Goal: Task Accomplishment & Management: Use online tool/utility

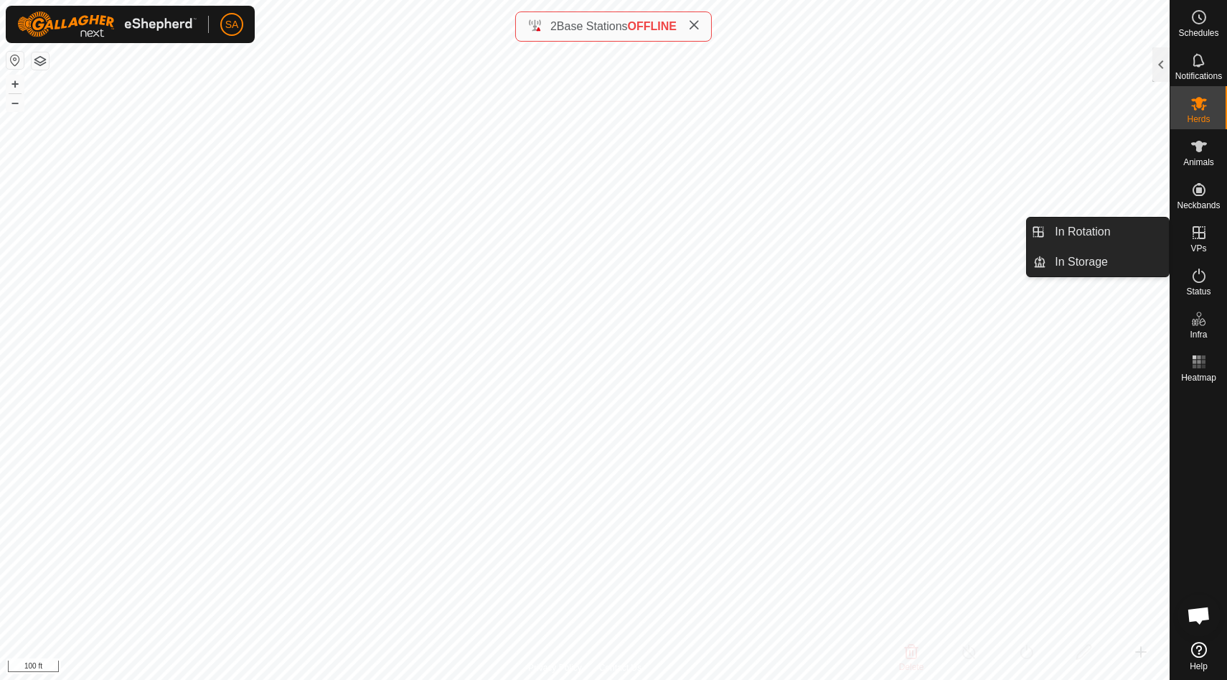
click at [1199, 240] on icon at bounding box center [1199, 232] width 17 height 17
click at [1129, 236] on link "In Rotation" at bounding box center [1108, 231] width 123 height 29
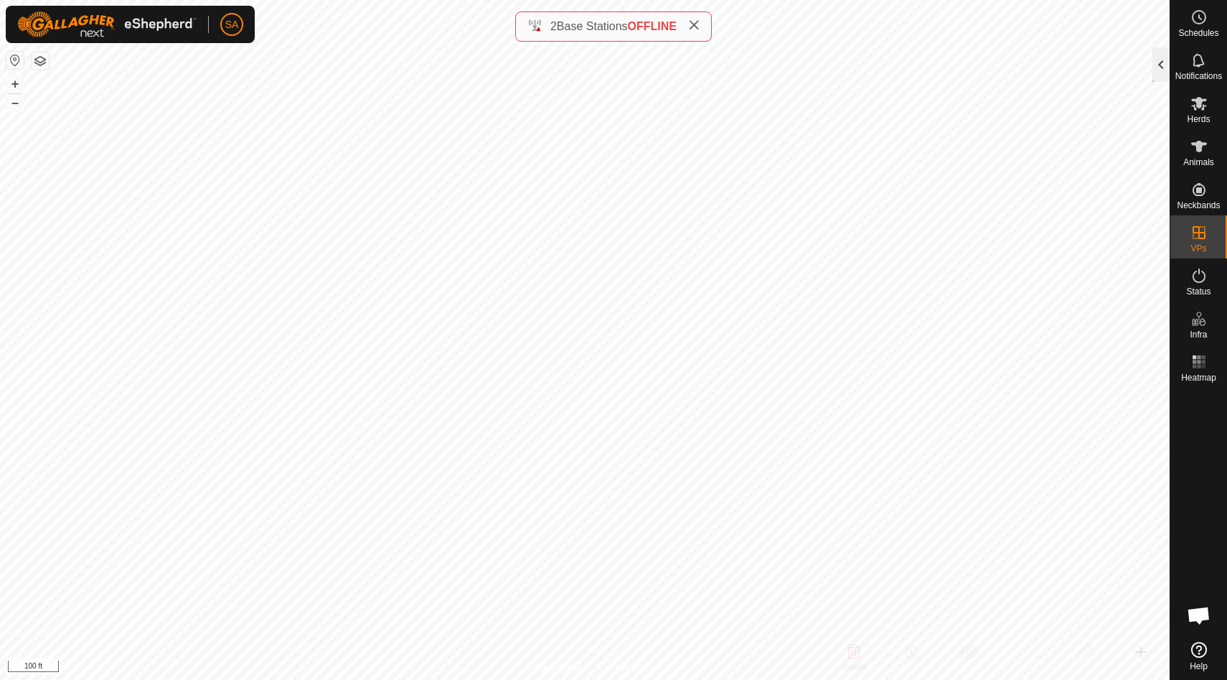
click at [1159, 70] on div at bounding box center [1161, 64] width 17 height 34
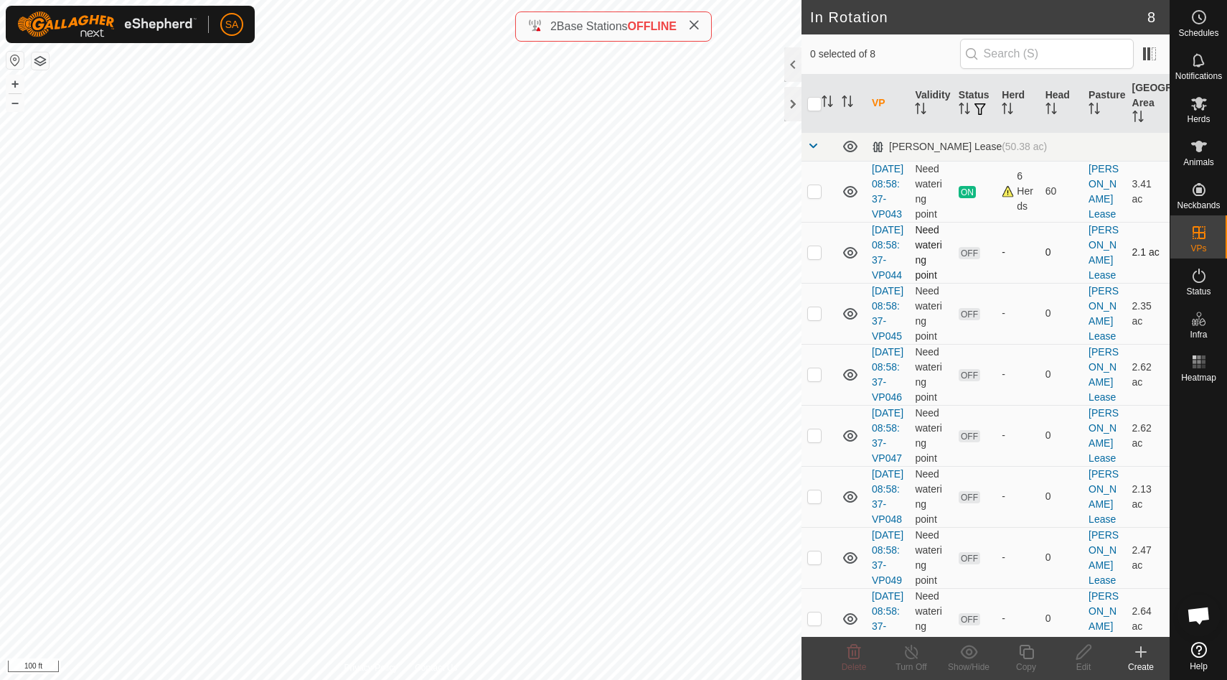
click at [815, 258] on p-checkbox at bounding box center [815, 251] width 14 height 11
checkbox input "true"
click at [1089, 652] on icon at bounding box center [1084, 651] width 18 height 17
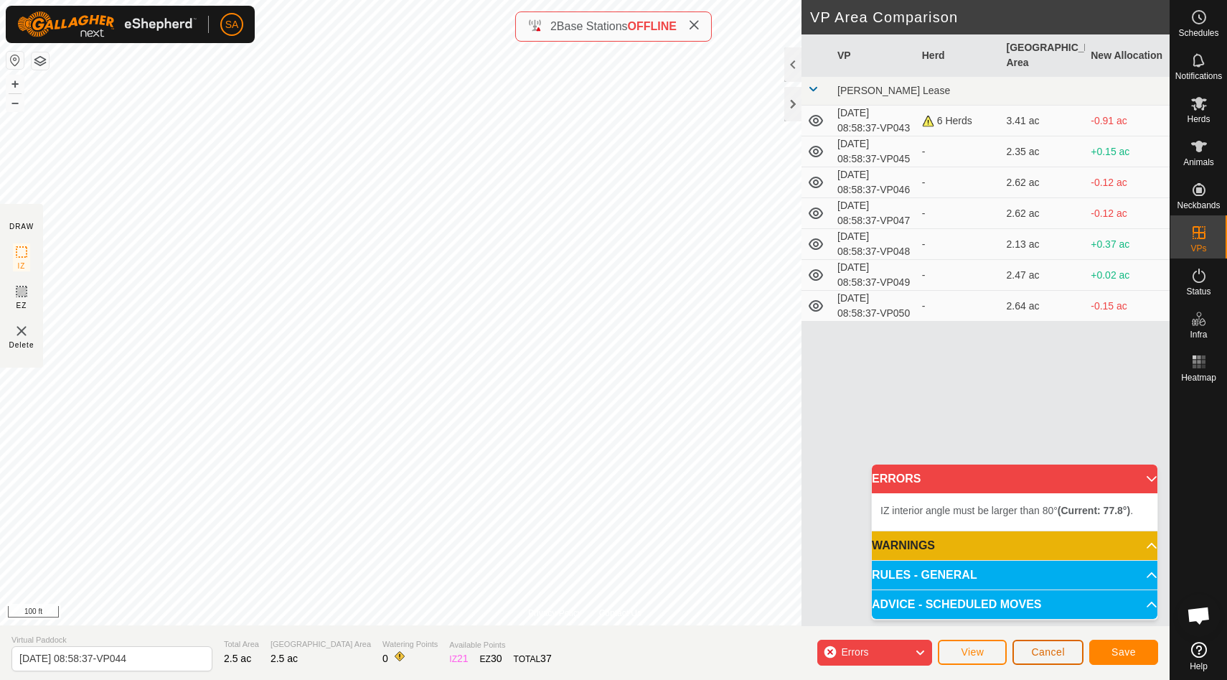
click at [1043, 655] on span "Cancel" at bounding box center [1048, 651] width 34 height 11
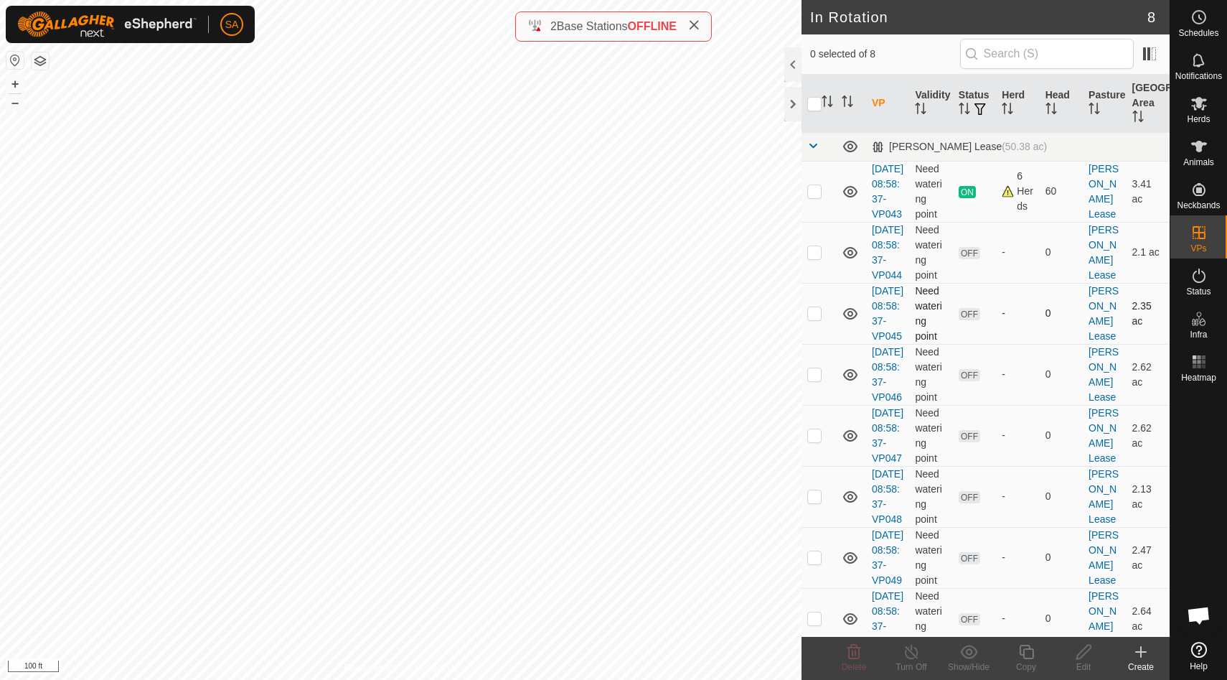
click at [816, 319] on p-checkbox at bounding box center [815, 312] width 14 height 11
checkbox input "true"
click at [793, 106] on div at bounding box center [793, 104] width 17 height 34
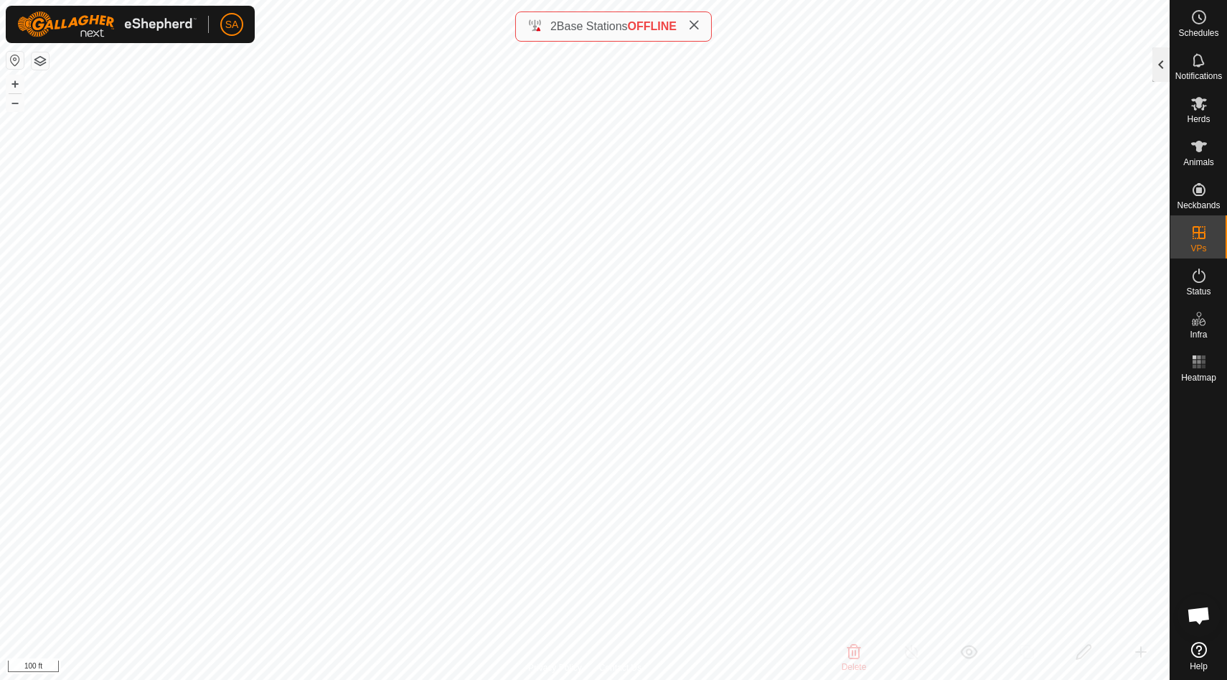
click at [1162, 61] on div at bounding box center [1161, 64] width 17 height 34
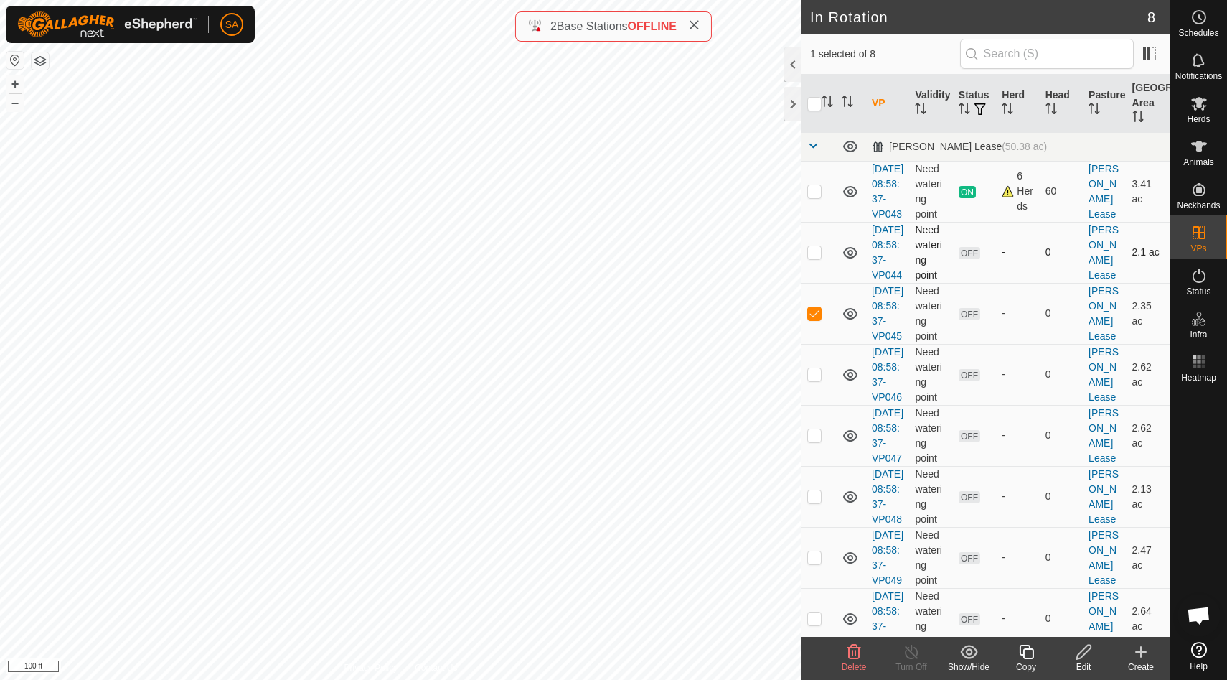
click at [811, 258] on p-checkbox at bounding box center [815, 251] width 14 height 11
checkbox input "true"
click at [813, 344] on td at bounding box center [819, 313] width 34 height 61
checkbox input "false"
click at [1205, 106] on icon at bounding box center [1200, 104] width 16 height 14
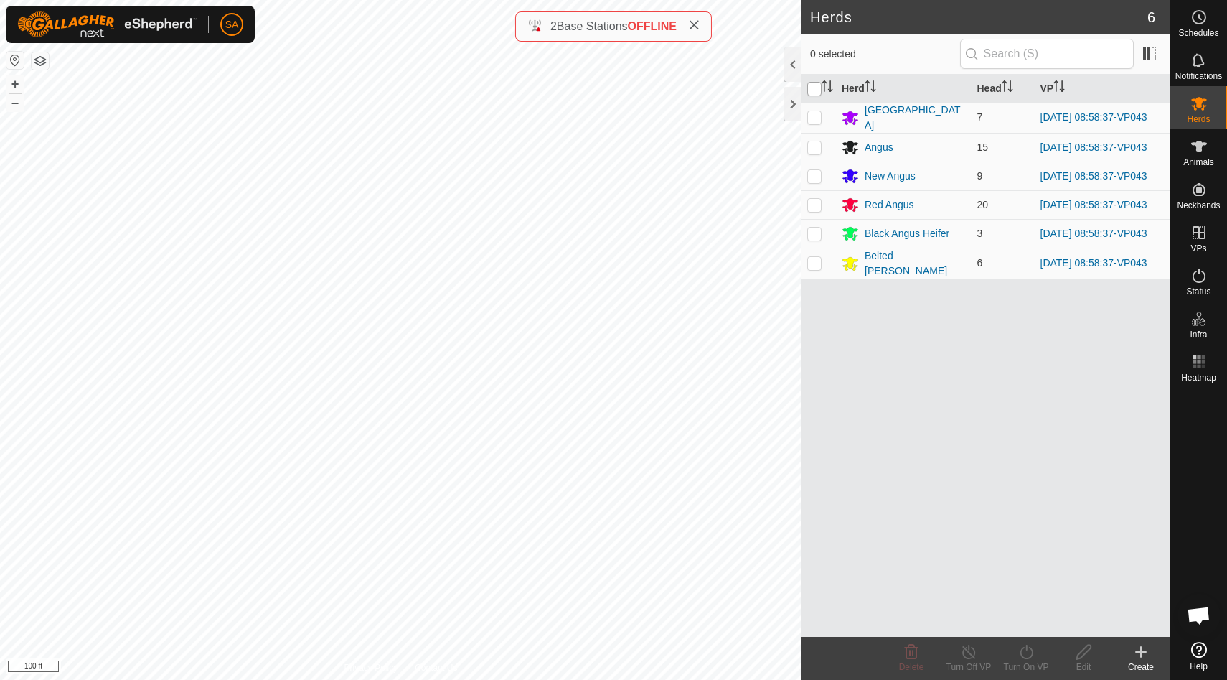
click at [814, 86] on input "checkbox" at bounding box center [815, 89] width 14 height 14
checkbox input "true"
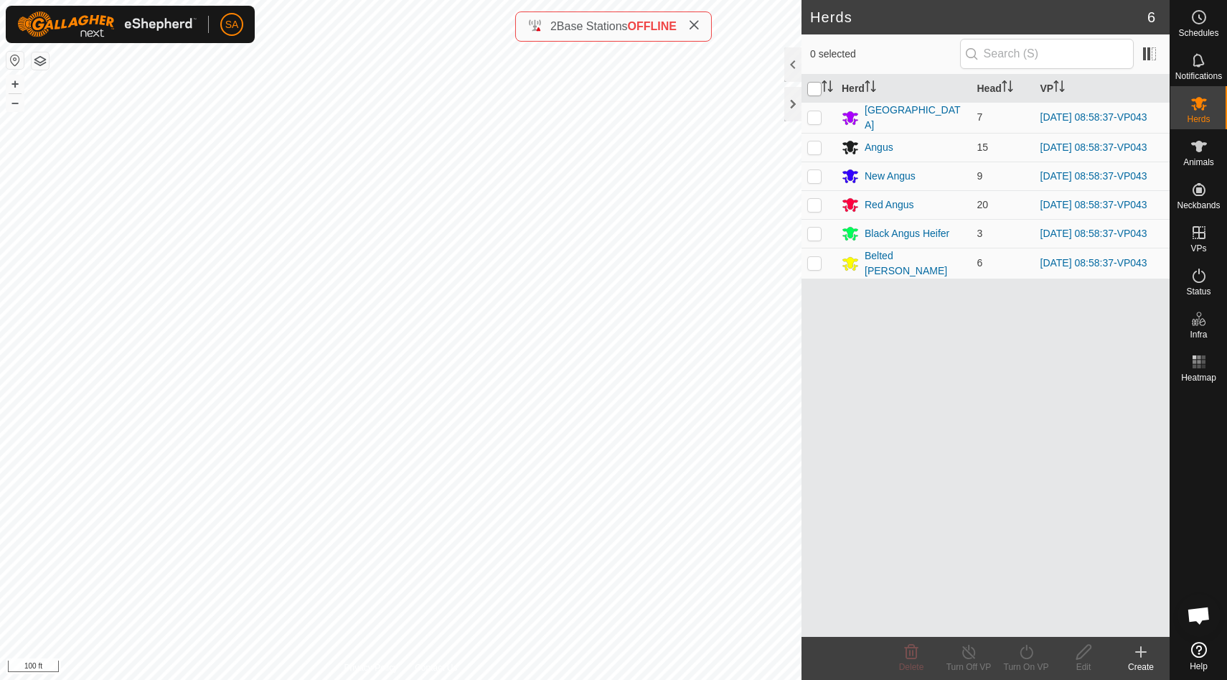
checkbox input "true"
click at [1026, 656] on icon at bounding box center [1027, 651] width 18 height 17
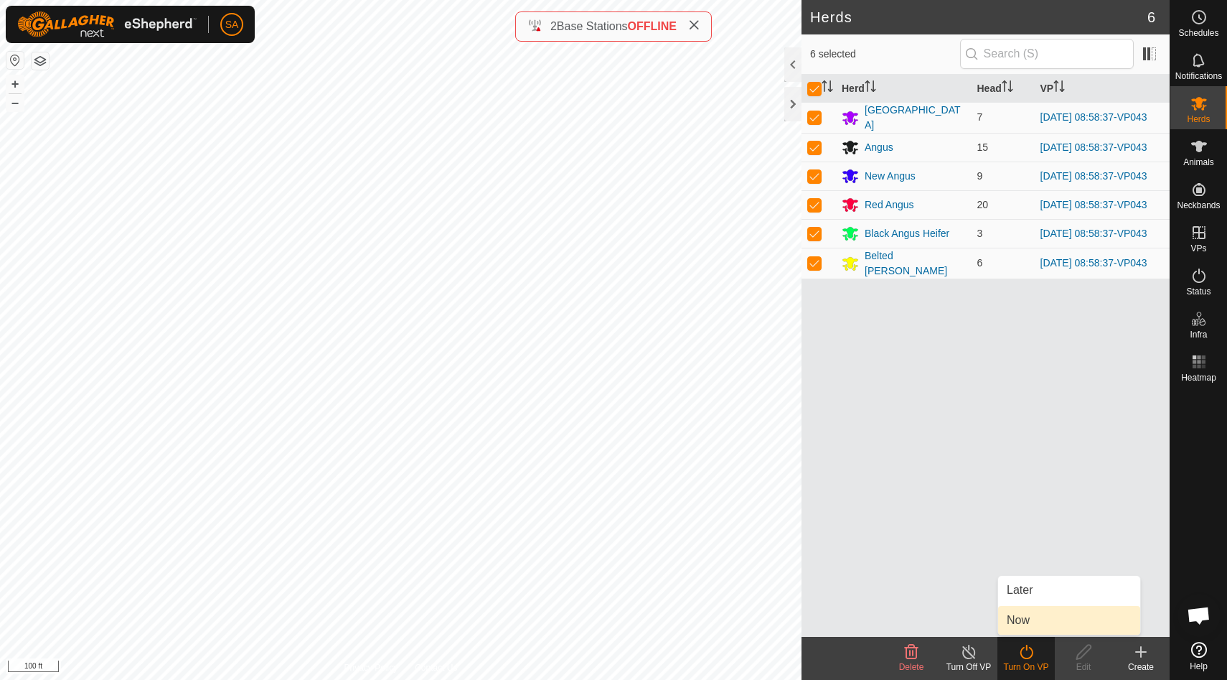
click at [1026, 619] on link "Now" at bounding box center [1069, 620] width 142 height 29
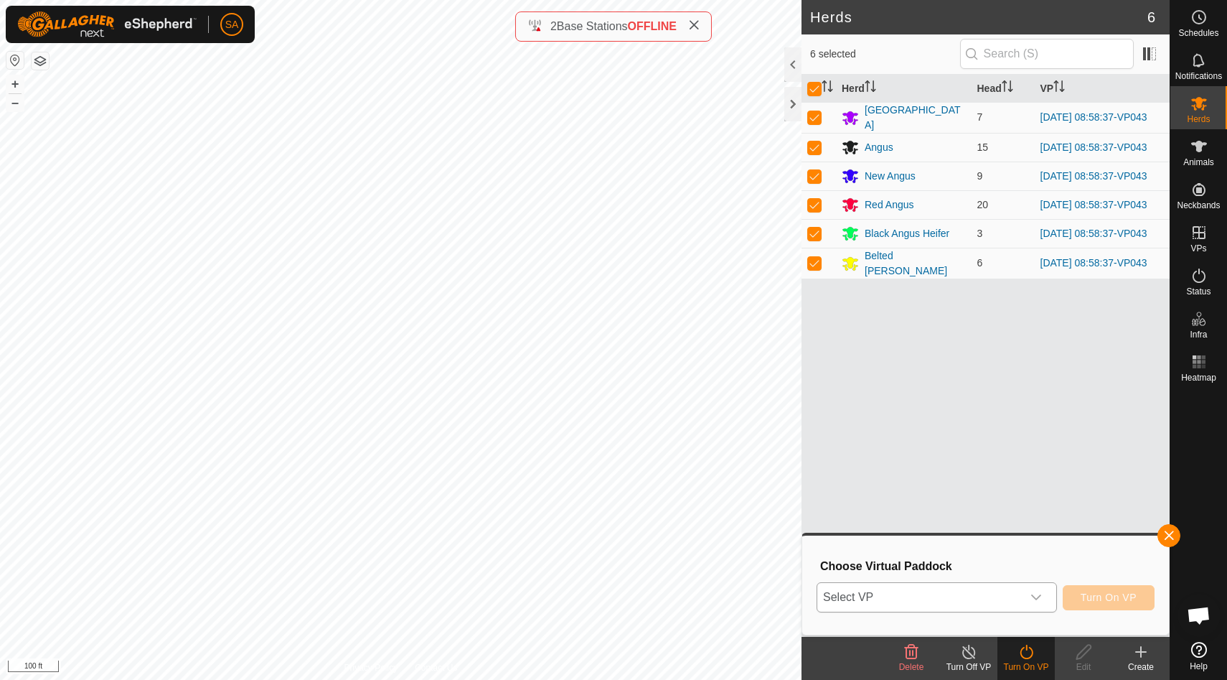
click at [1037, 602] on icon "dropdown trigger" at bounding box center [1036, 596] width 11 height 11
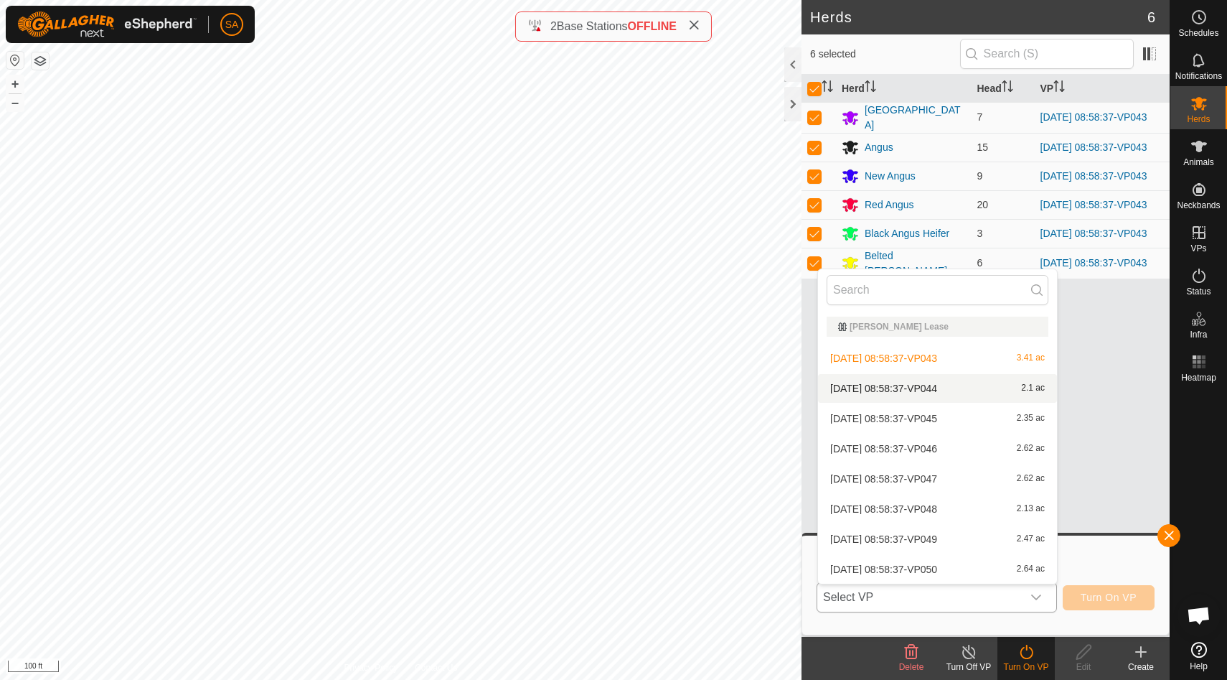
click at [1036, 388] on li "2025-09-26 08:58:37-VP044 2.1 ac" at bounding box center [937, 388] width 239 height 29
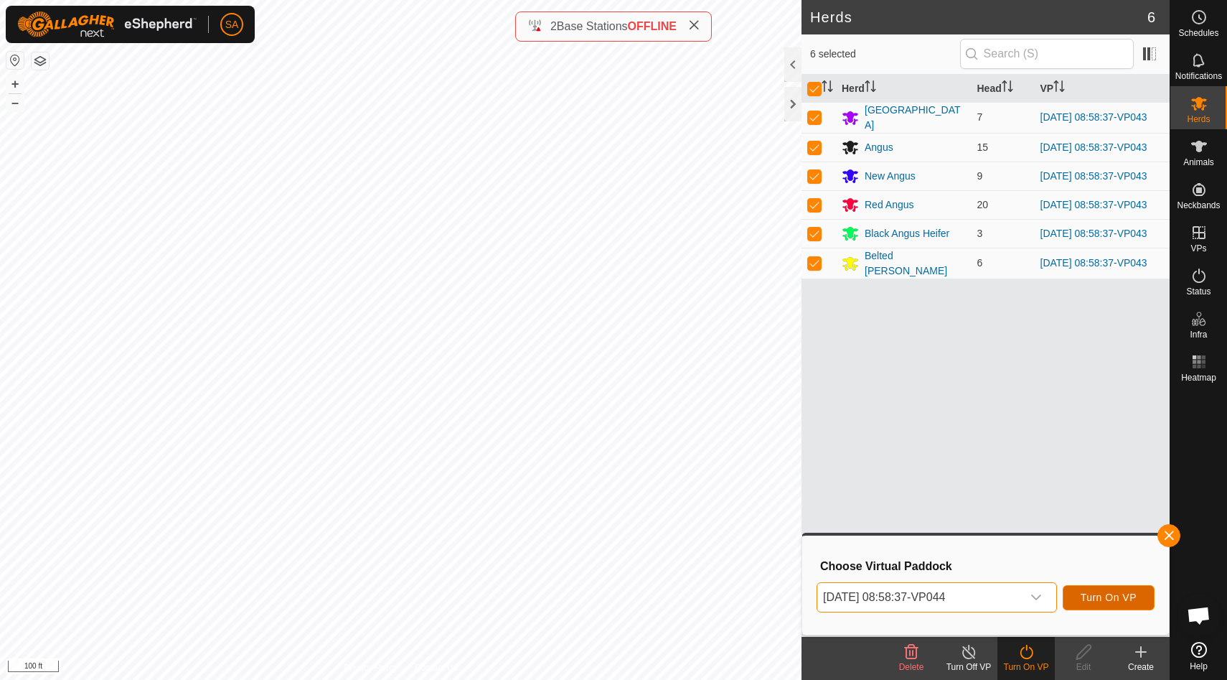
click at [1090, 601] on span "Turn On VP" at bounding box center [1109, 596] width 56 height 11
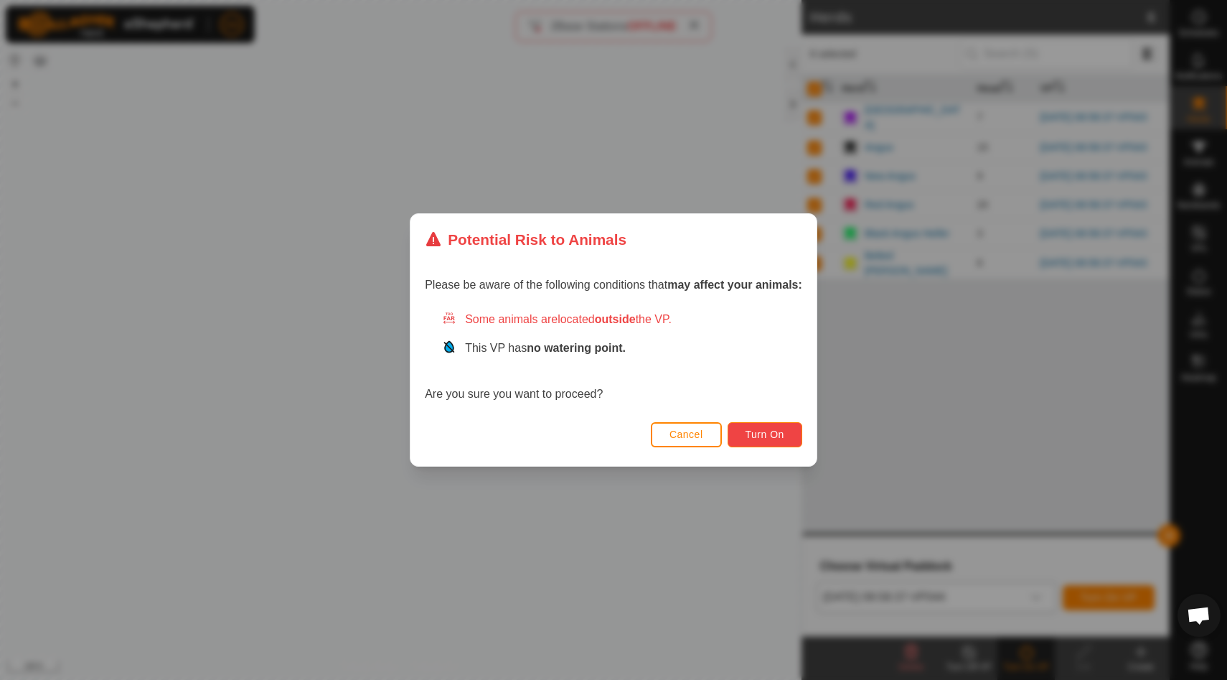
click at [787, 439] on button "Turn On" at bounding box center [765, 434] width 75 height 25
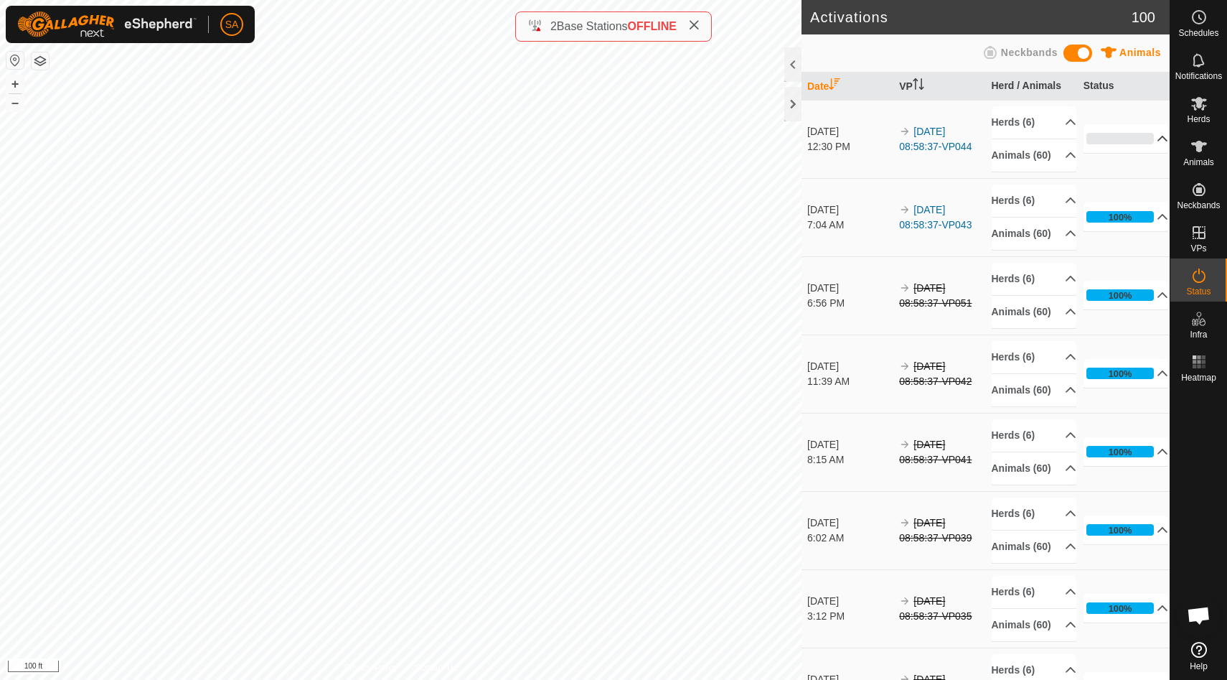
click at [1155, 142] on p-accordion-header "0%" at bounding box center [1126, 138] width 85 height 29
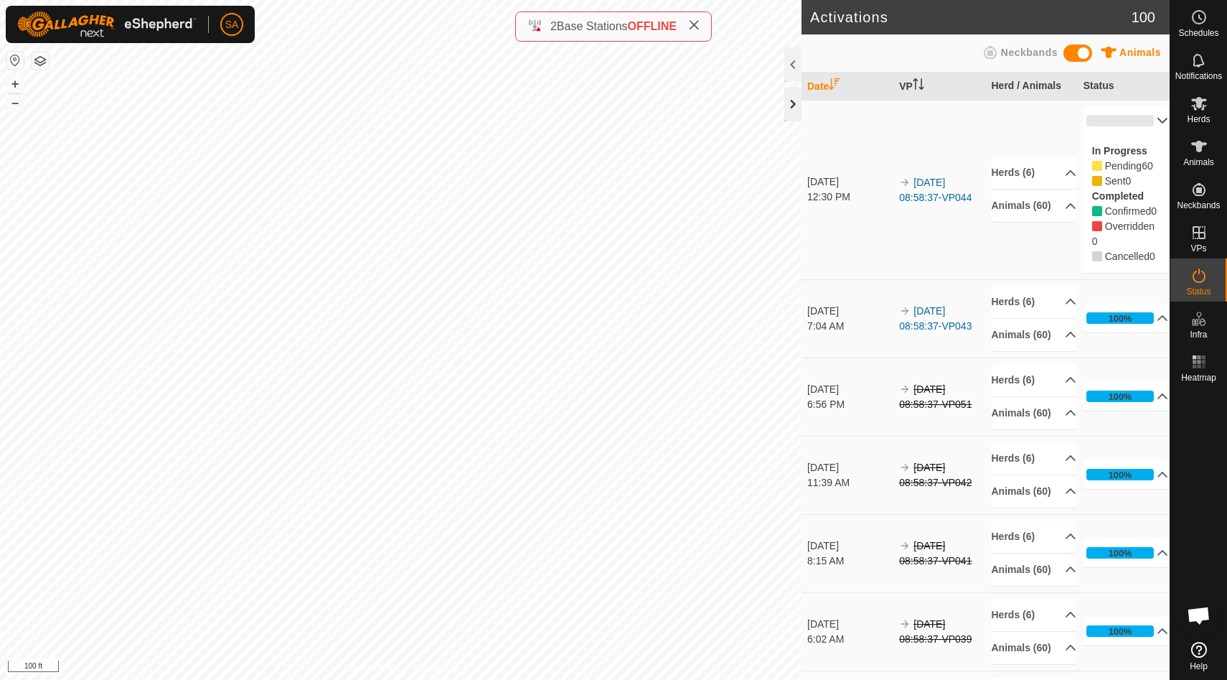
click at [786, 98] on div at bounding box center [793, 104] width 17 height 34
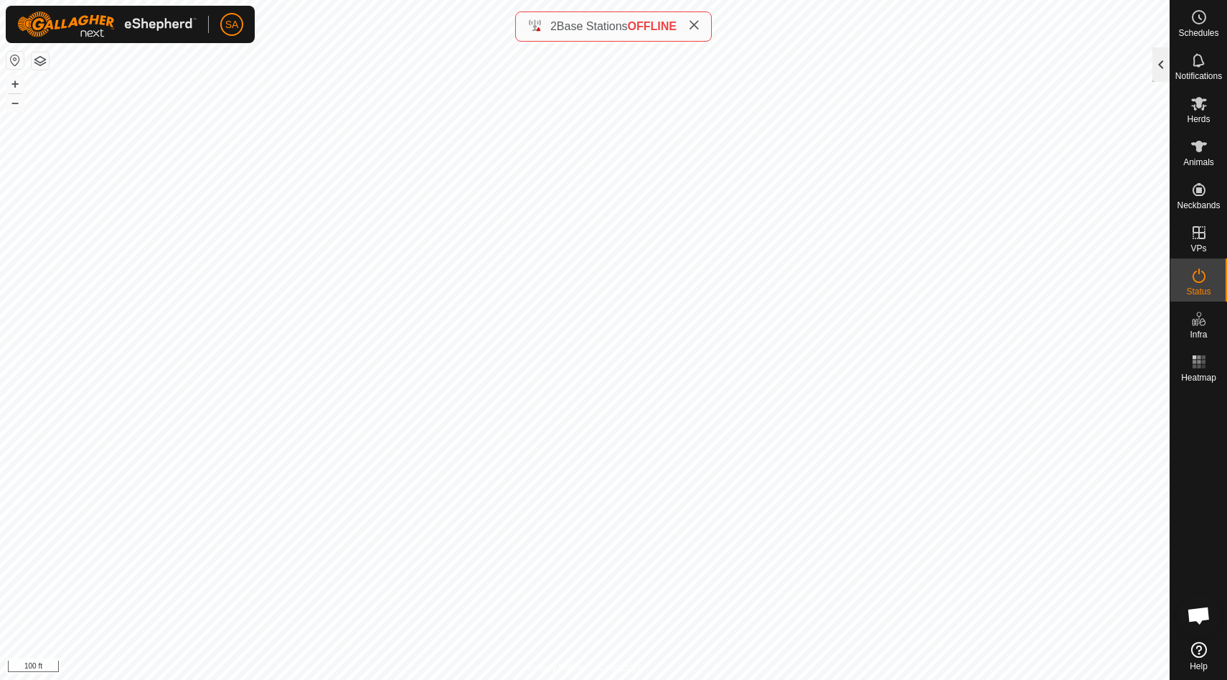
click at [1156, 65] on div at bounding box center [1161, 64] width 17 height 34
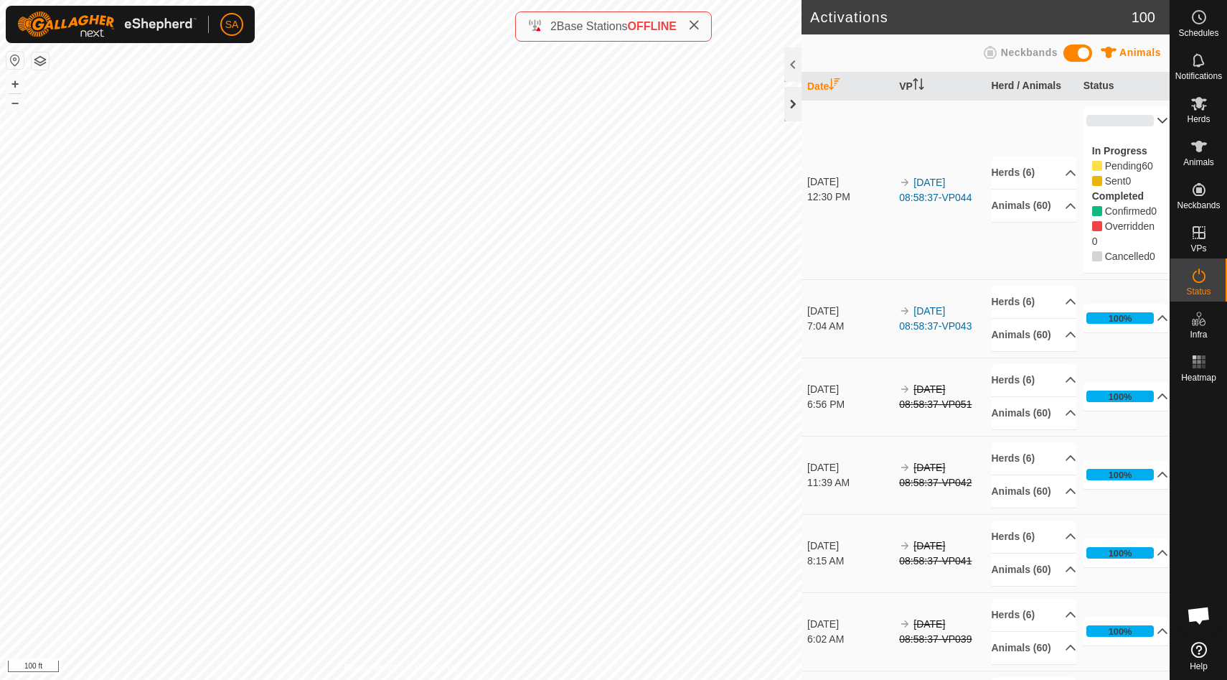
click at [794, 100] on div at bounding box center [793, 104] width 17 height 34
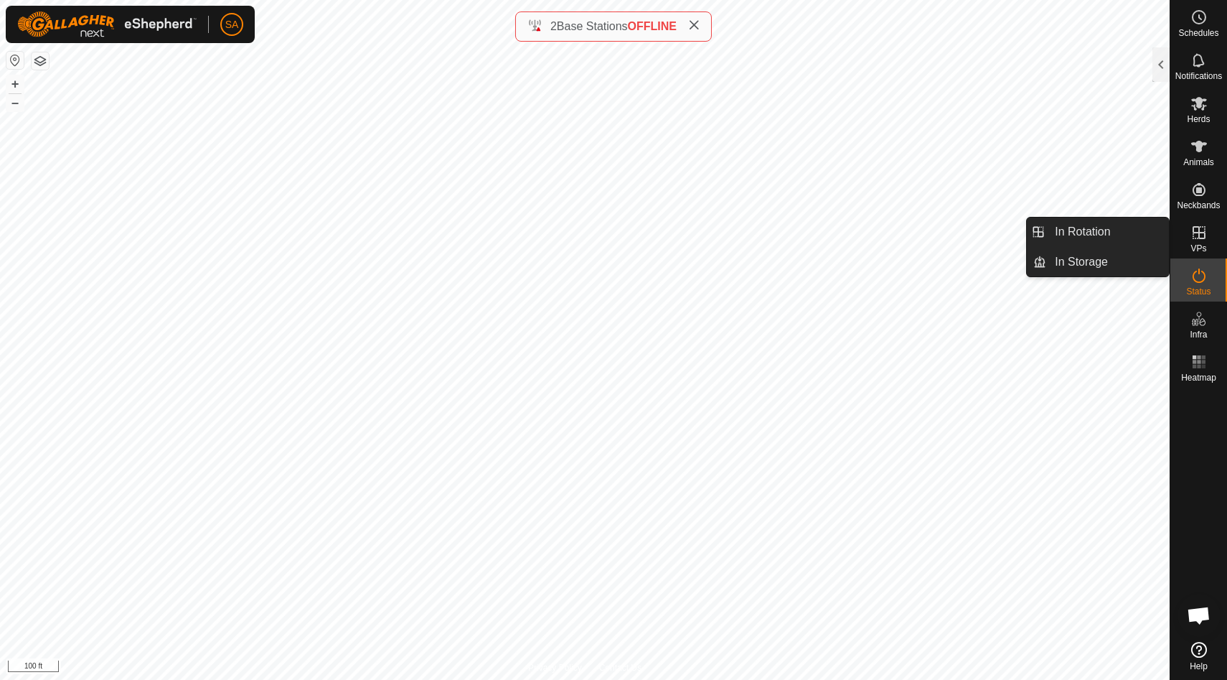
click at [1195, 237] on icon at bounding box center [1199, 232] width 17 height 17
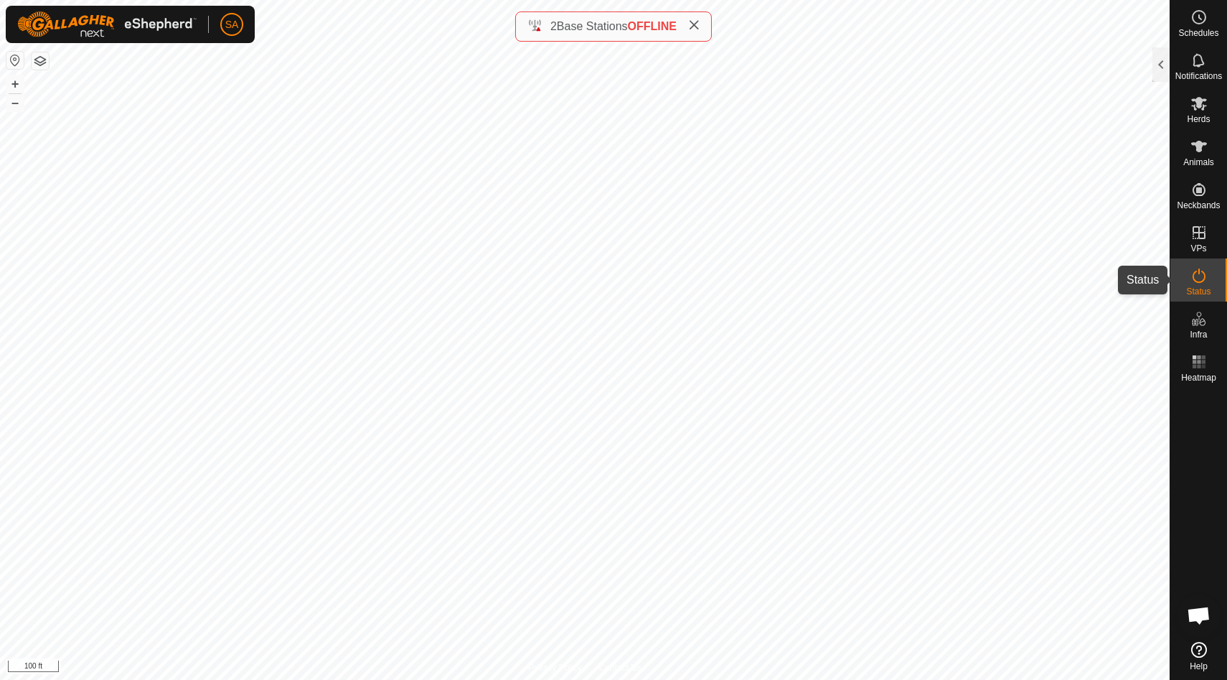
click at [1201, 284] on es-activation-svg-icon at bounding box center [1200, 275] width 26 height 23
click at [1197, 281] on icon at bounding box center [1199, 275] width 17 height 17
click at [1161, 62] on div at bounding box center [1161, 64] width 17 height 34
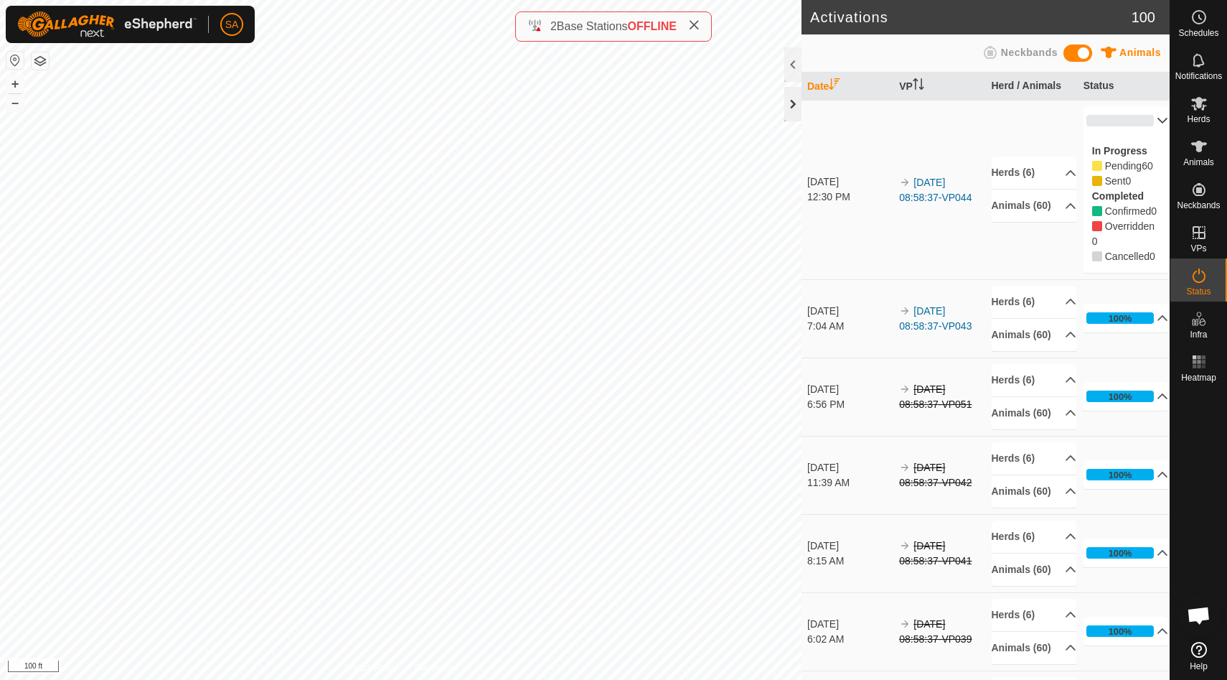
click at [795, 102] on div at bounding box center [793, 104] width 17 height 34
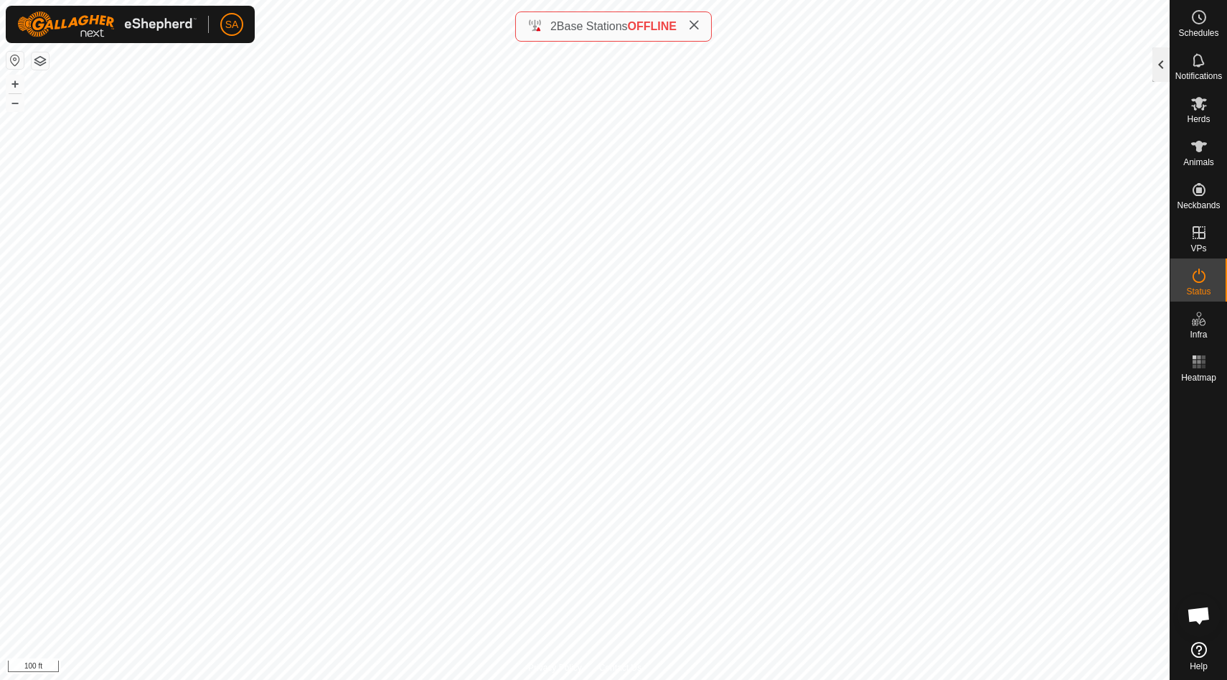
click at [1162, 57] on div at bounding box center [1161, 64] width 17 height 34
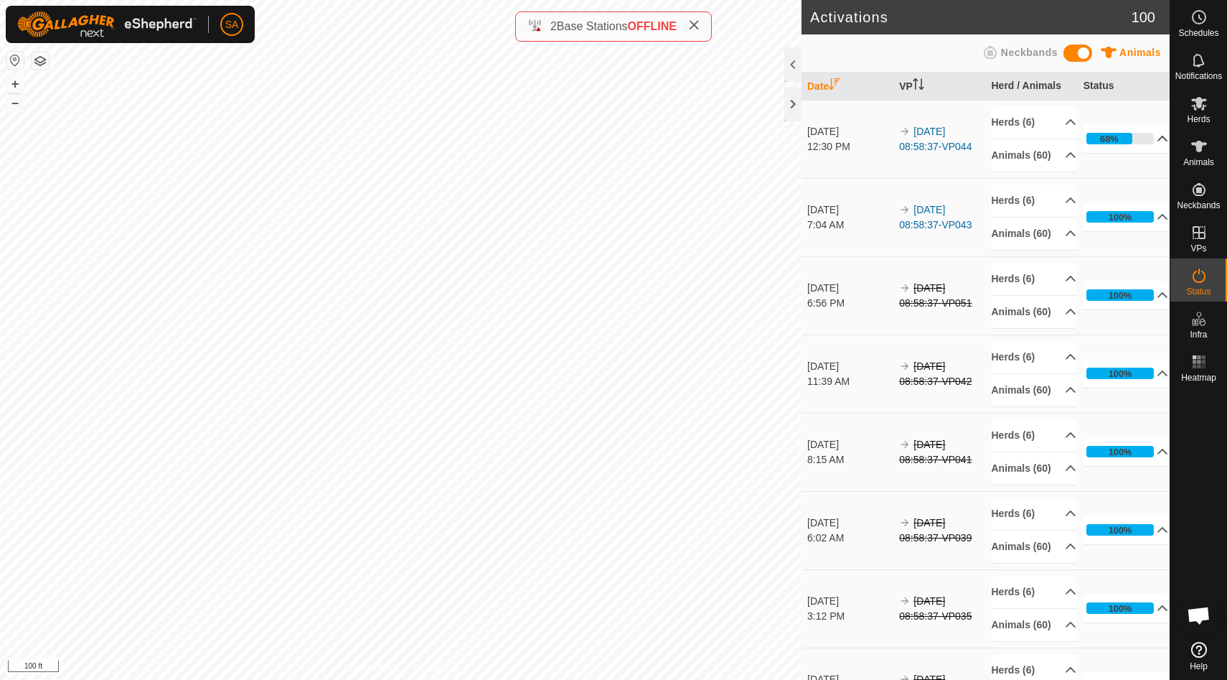
click at [1154, 146] on p-accordion-header "68%" at bounding box center [1126, 138] width 85 height 29
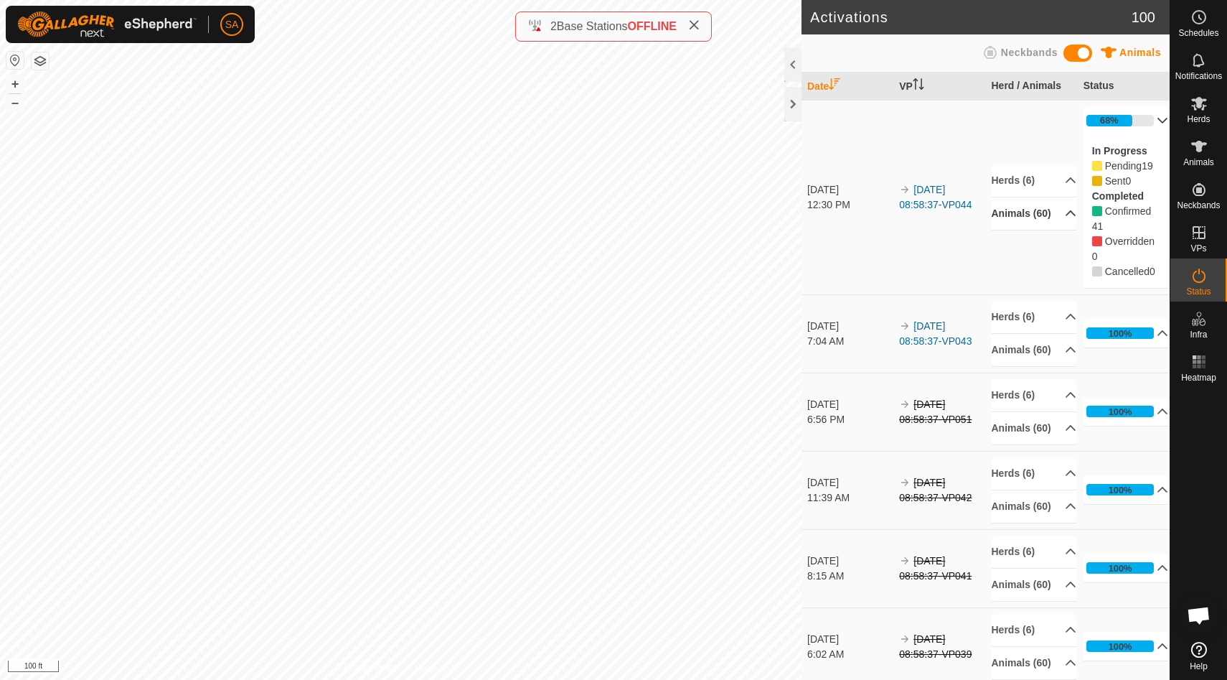
click at [1063, 210] on p-accordion-header "Animals (60)" at bounding box center [1034, 213] width 85 height 32
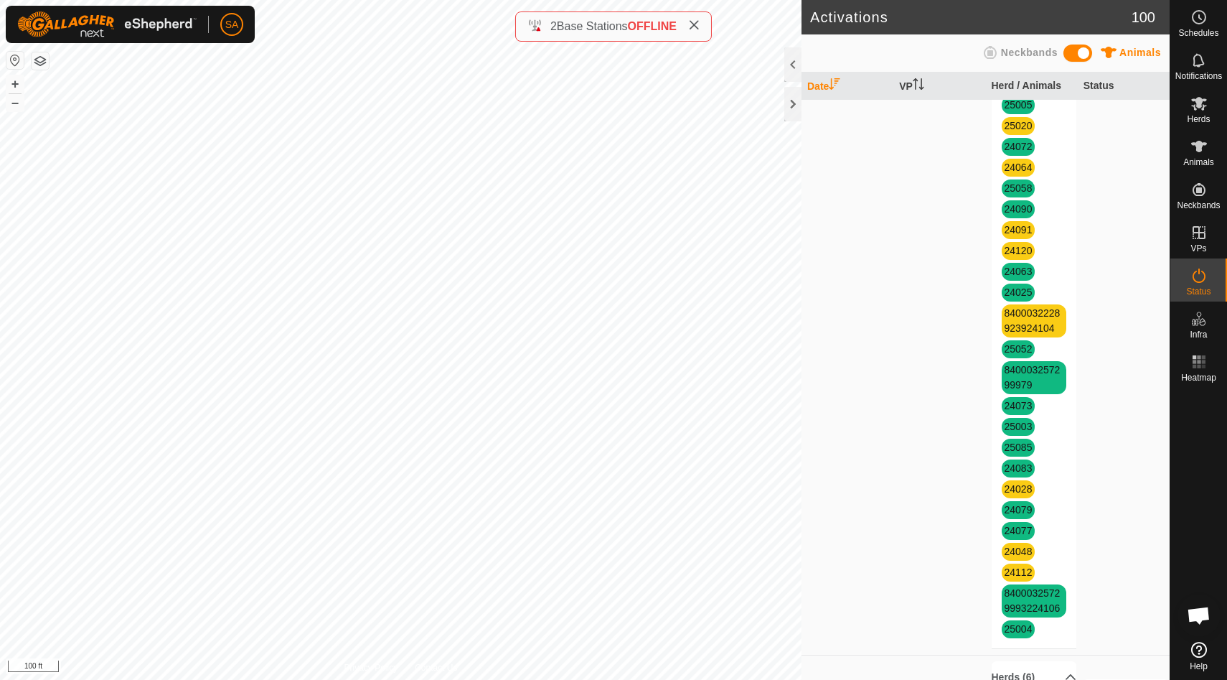
scroll to position [919, 0]
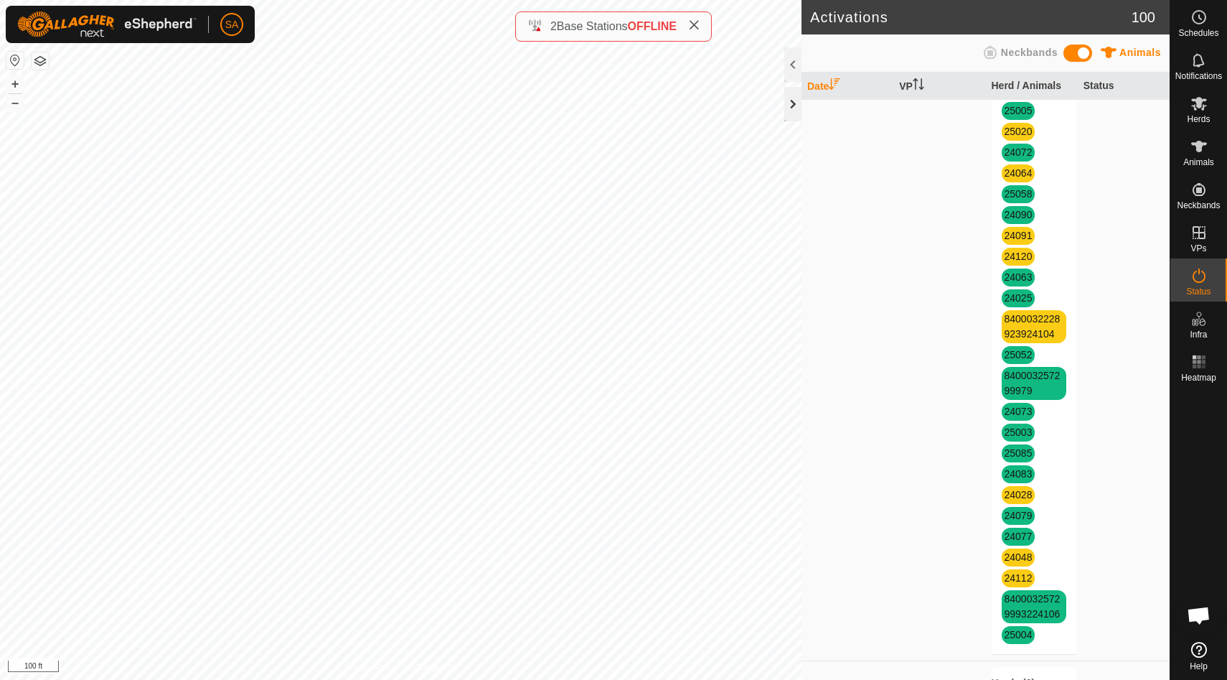
click at [797, 100] on div at bounding box center [793, 104] width 17 height 34
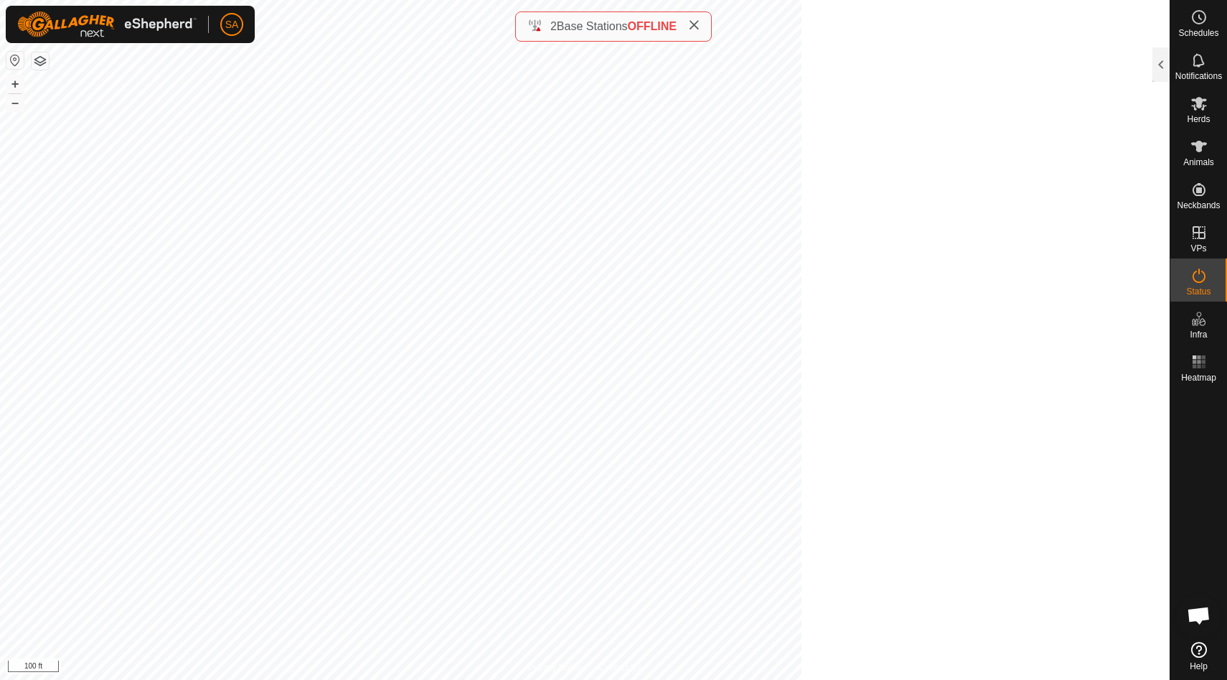
scroll to position [949, 0]
